Goal: Find specific page/section: Find specific page/section

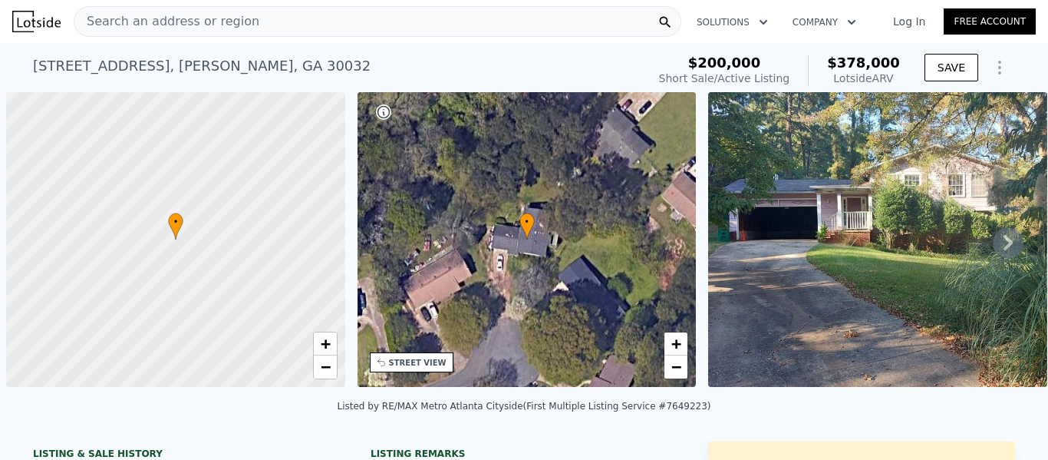
scroll to position [0, 6]
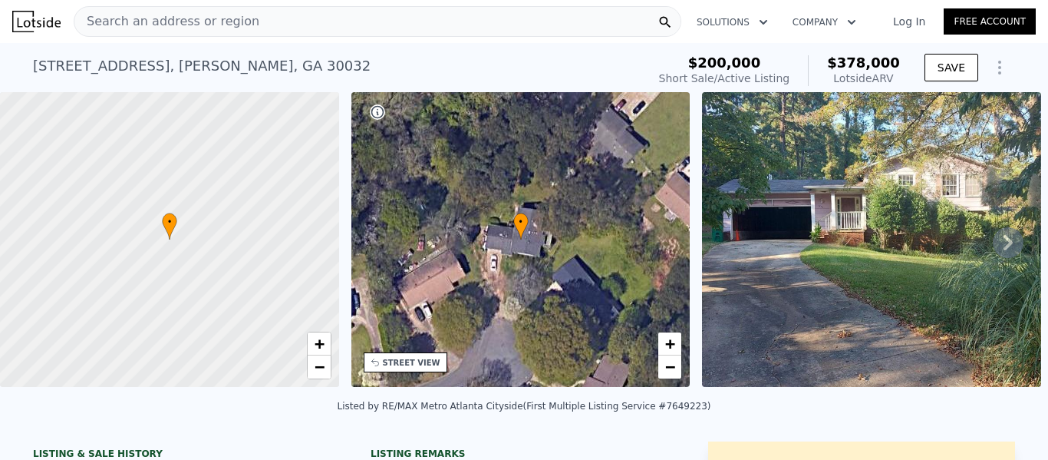
click at [238, 27] on div "Search an address or region" at bounding box center [378, 21] width 608 height 31
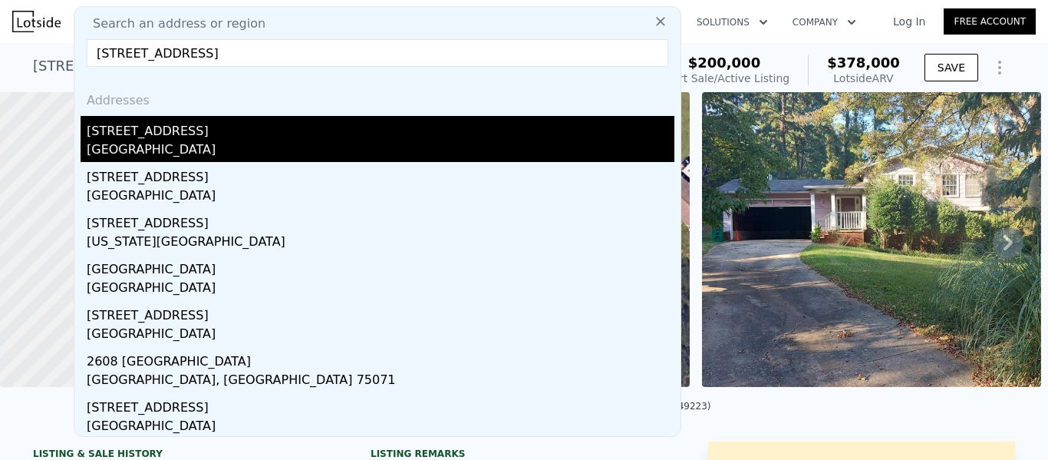
type input "[STREET_ADDRESS]"
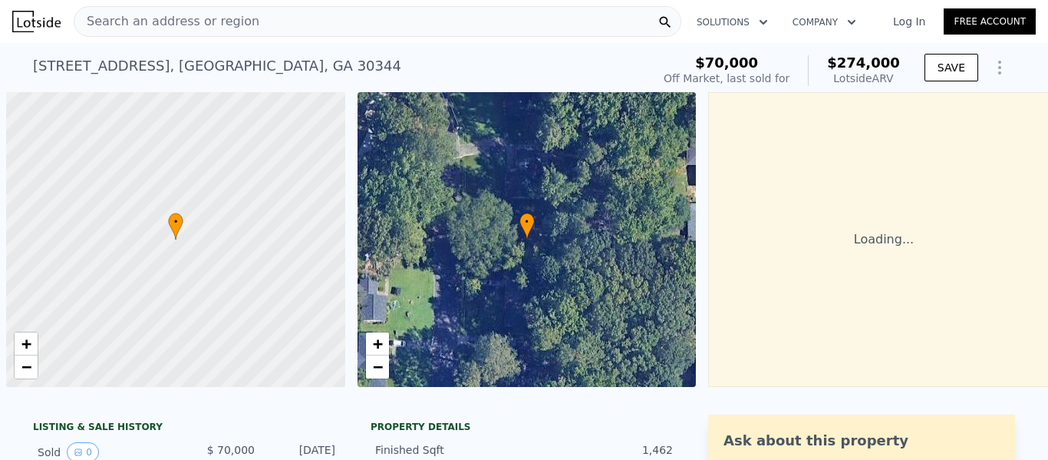
scroll to position [0, 6]
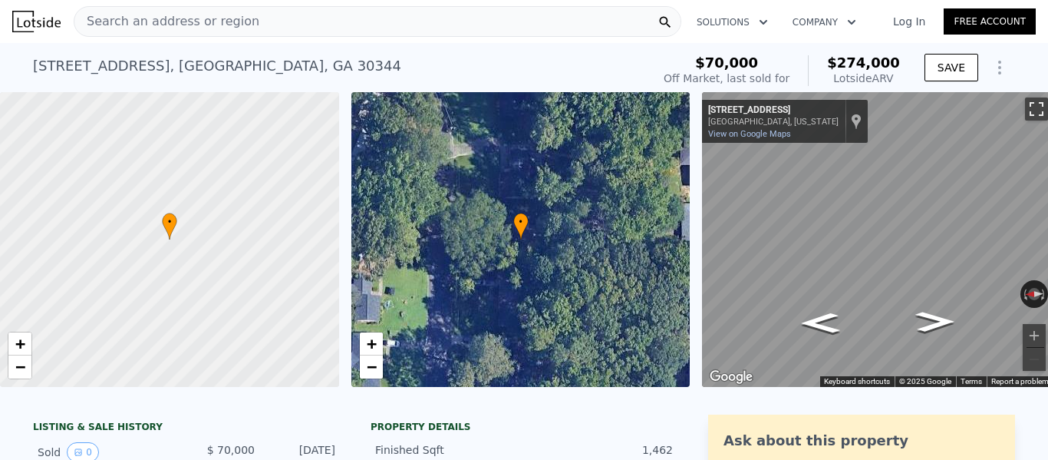
click at [1031, 107] on button "Toggle fullscreen view" at bounding box center [1036, 108] width 23 height 23
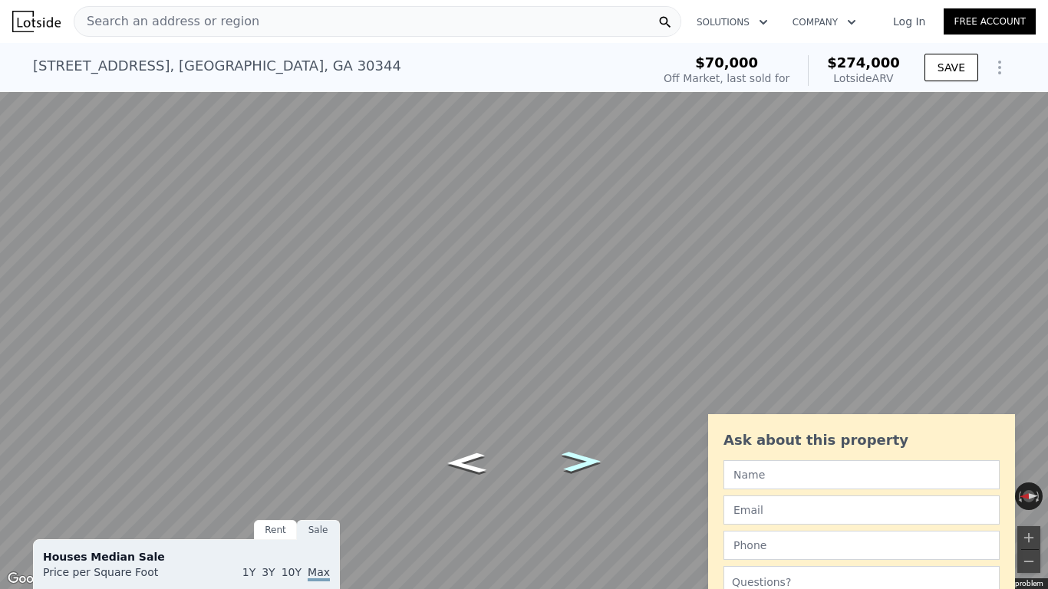
click at [588, 456] on icon "Go South, Westchester Dr" at bounding box center [581, 461] width 72 height 30
click at [588, 456] on icon "Go South, Westchester Dr" at bounding box center [581, 461] width 73 height 30
click at [483, 459] on icon "Go North, Westchester Dr" at bounding box center [466, 463] width 73 height 30
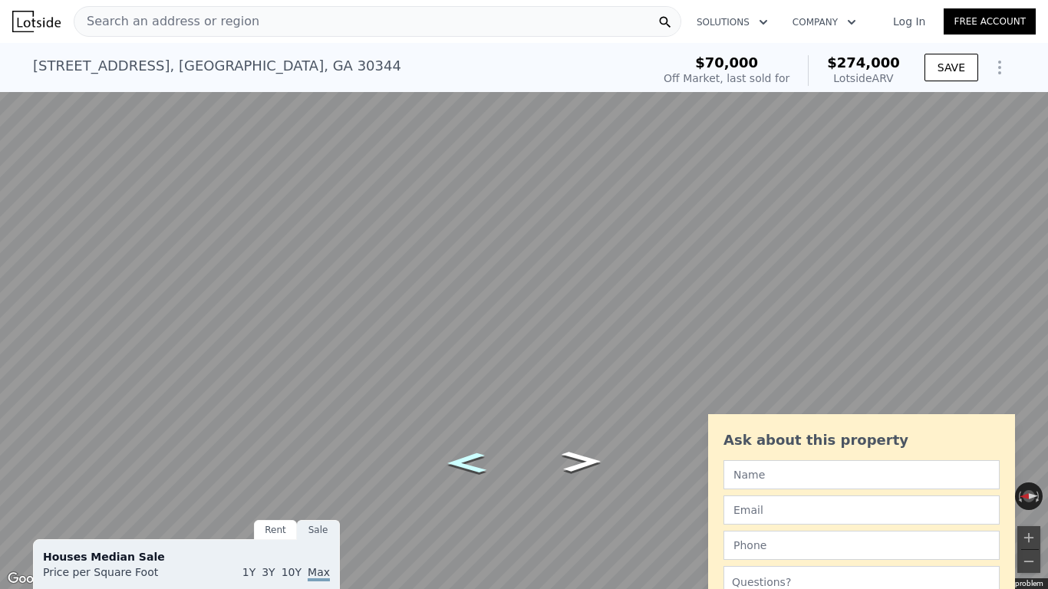
click at [486, 459] on icon "Go North, Westchester Dr" at bounding box center [466, 463] width 72 height 30
click at [487, 459] on icon "Go North, Westchester Dr" at bounding box center [466, 463] width 72 height 30
click at [487, 459] on icon "Go North, Westchester Dr" at bounding box center [466, 463] width 73 height 30
click at [1033, 15] on button "Toggle fullscreen view" at bounding box center [1031, 16] width 23 height 23
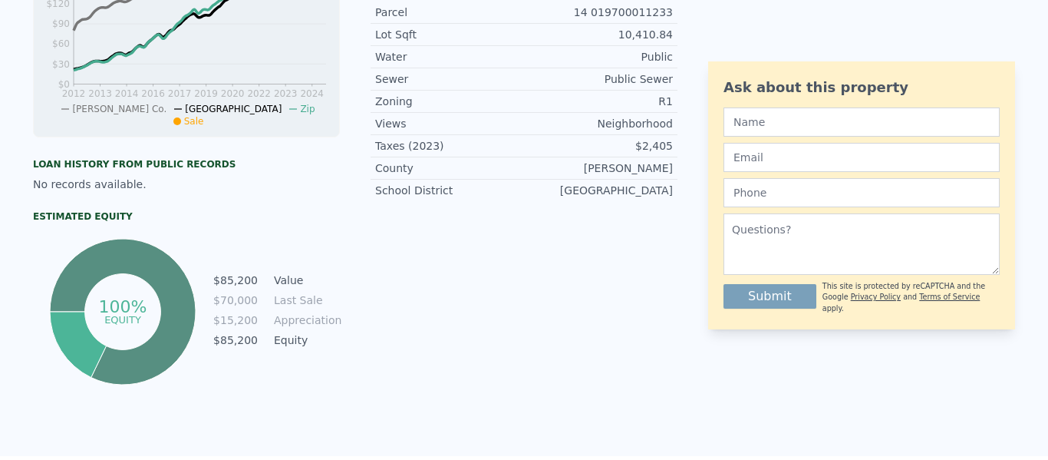
scroll to position [7, 0]
